Goal: Information Seeking & Learning: Learn about a topic

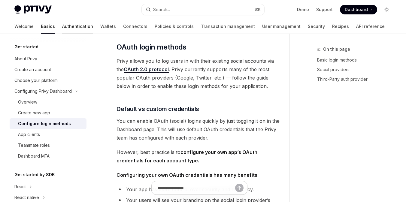
click at [64, 26] on link "Authentication" at bounding box center [77, 26] width 31 height 14
type textarea "*"
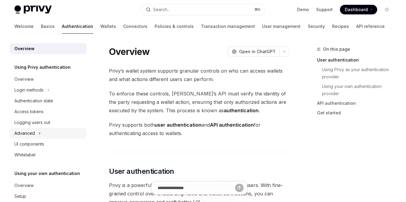
scroll to position [23, 0]
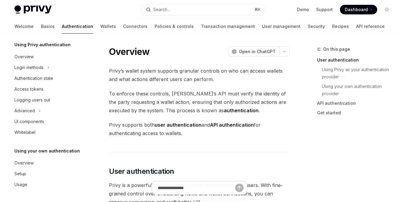
click at [167, 15] on div "Privy Docs home page Search... ⌘ K Demo Support Dashboard Dashboard Search..." at bounding box center [202, 9] width 377 height 19
click at [168, 12] on div "Search..." at bounding box center [161, 9] width 17 height 7
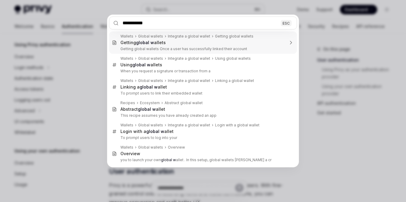
type input "**********"
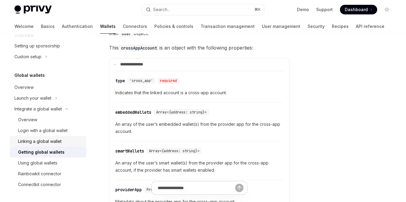
scroll to position [64, 0]
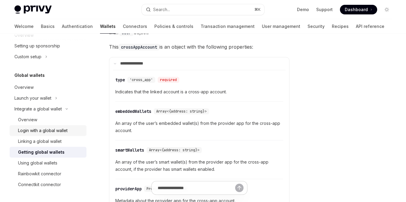
click at [53, 131] on div "Login with a global wallet" at bounding box center [43, 130] width 50 height 7
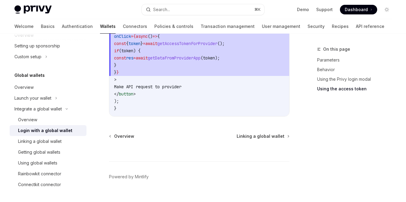
scroll to position [736, 0]
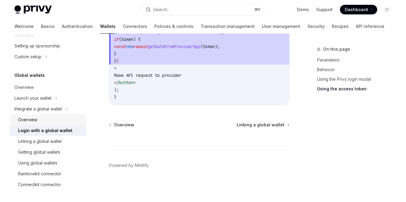
click at [54, 117] on div "Overview" at bounding box center [50, 119] width 65 height 7
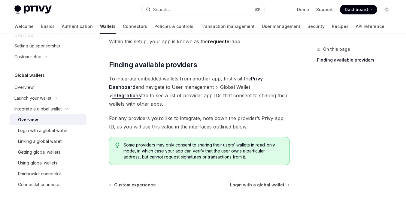
scroll to position [128, 0]
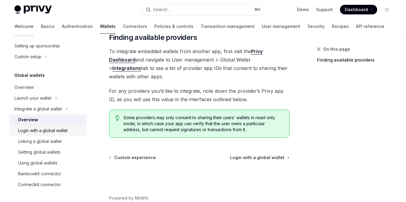
click at [66, 135] on link "Login with a global wallet" at bounding box center [48, 130] width 77 height 11
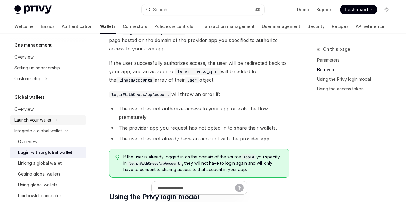
scroll to position [390, 0]
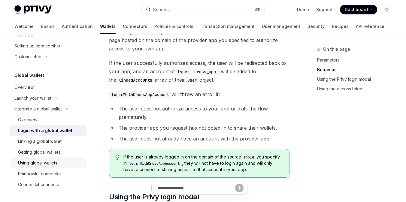
click at [45, 163] on div "Using global wallets" at bounding box center [37, 163] width 39 height 7
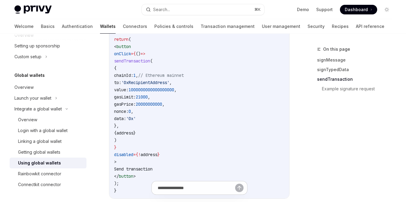
scroll to position [754, 0]
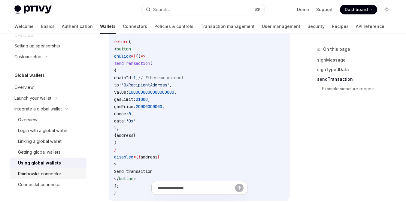
click at [48, 176] on div "Rainbowkit connector" at bounding box center [39, 173] width 43 height 7
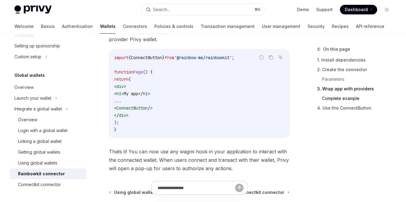
scroll to position [1499, 0]
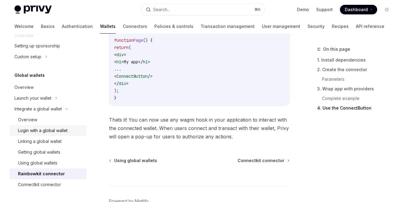
click at [41, 133] on div "Login with a global wallet" at bounding box center [43, 130] width 50 height 7
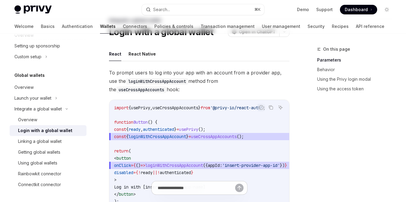
scroll to position [30, 0]
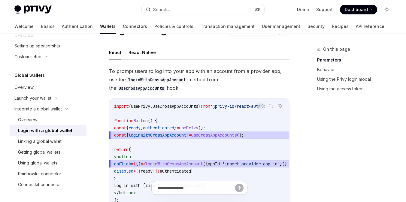
click at [163, 134] on span "loginWithCrossAppAccount" at bounding box center [158, 134] width 58 height 5
copy span "loginWithCrossAppAccount"
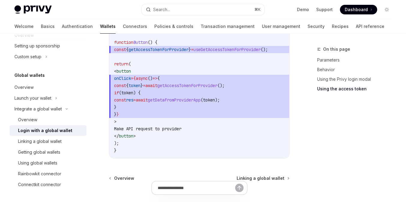
scroll to position [677, 0]
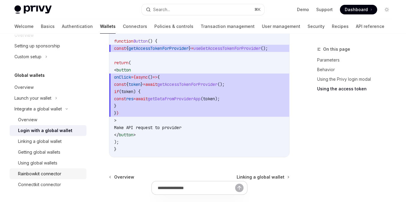
click at [75, 177] on div "Rainbowkit connector" at bounding box center [50, 173] width 65 height 7
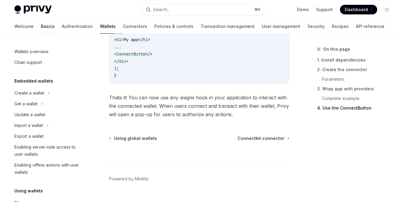
click at [41, 21] on link "Basics" at bounding box center [48, 26] width 14 height 14
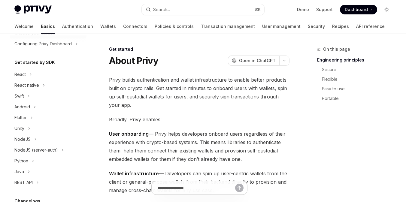
scroll to position [50, 0]
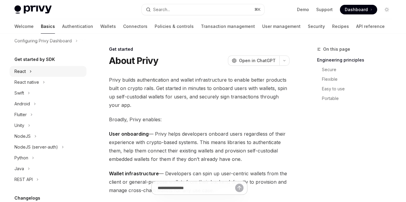
click at [35, 70] on div "React" at bounding box center [48, 71] width 77 height 11
type textarea "*"
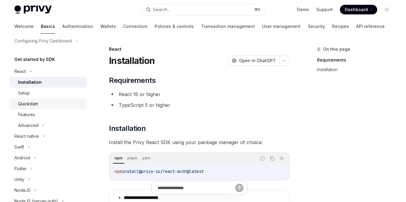
scroll to position [65, 0]
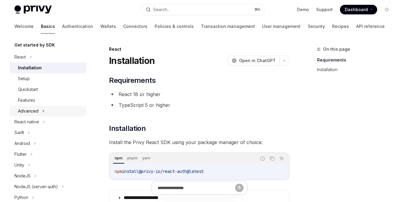
click at [45, 111] on div "Advanced" at bounding box center [48, 111] width 77 height 11
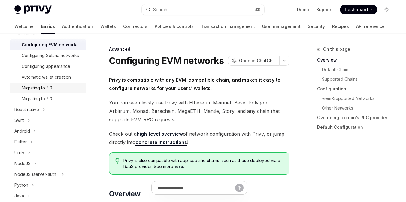
click at [47, 87] on div "Migrating to 3.0" at bounding box center [37, 87] width 31 height 7
type textarea "*"
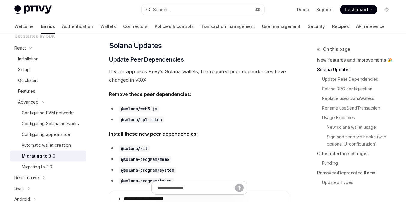
scroll to position [59, 0]
